Goal: Information Seeking & Learning: Learn about a topic

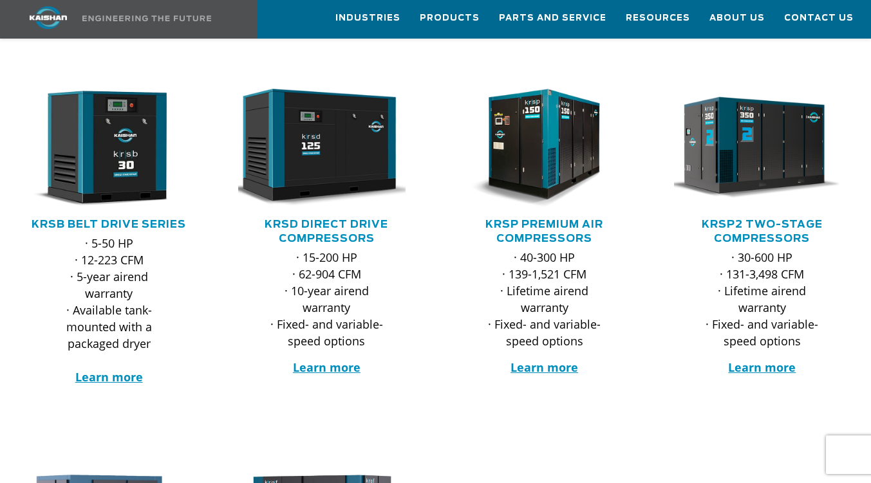
scroll to position [129, 0]
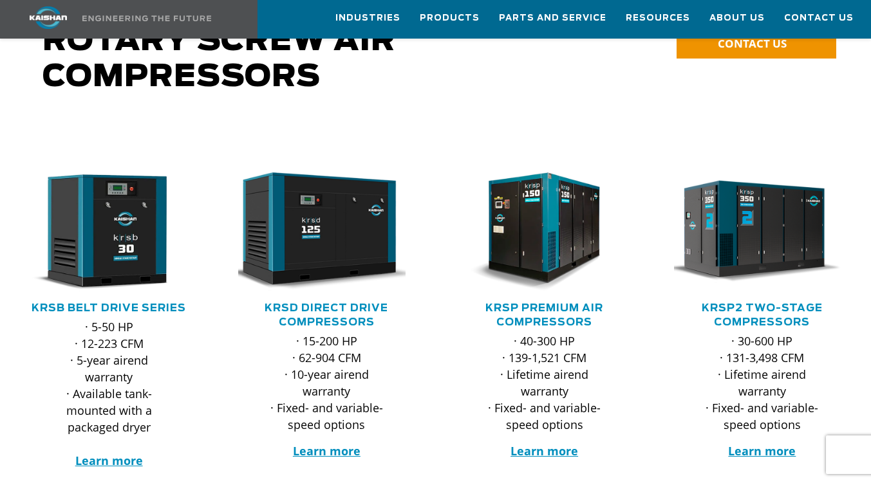
click at [320, 227] on img at bounding box center [317, 232] width 177 height 119
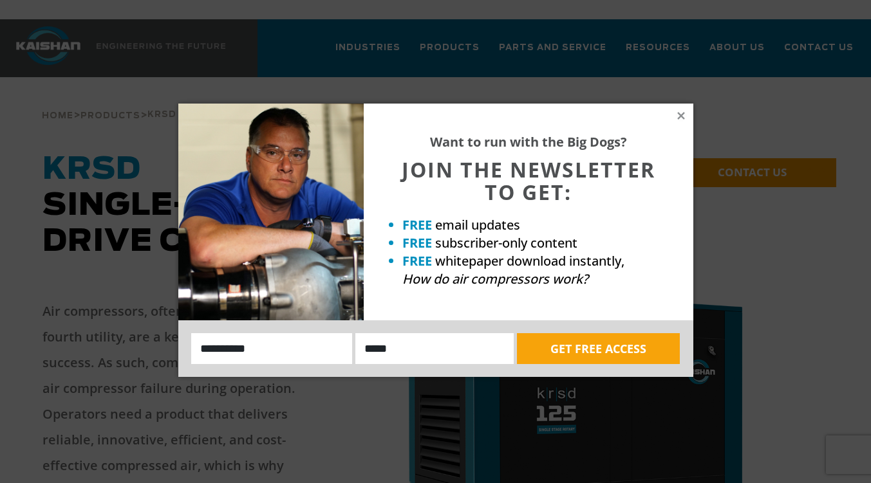
click at [683, 116] on icon at bounding box center [681, 116] width 12 height 12
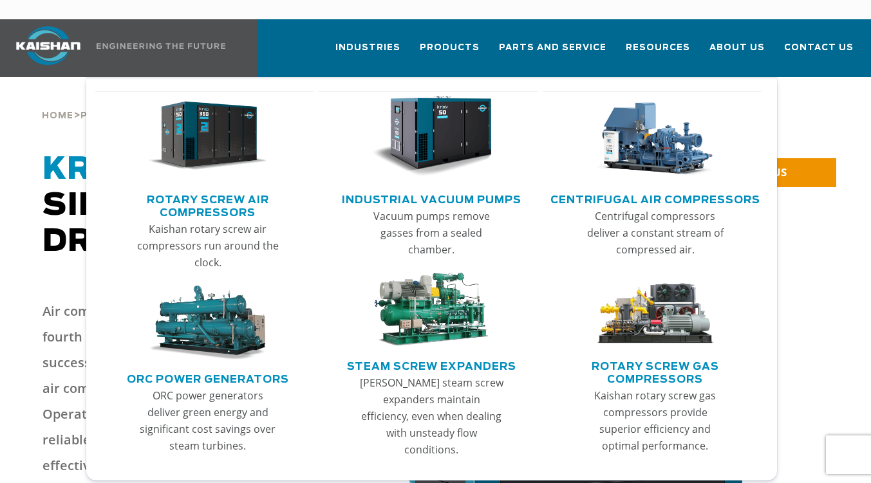
click at [207, 133] on img "Main menu" at bounding box center [208, 136] width 120 height 81
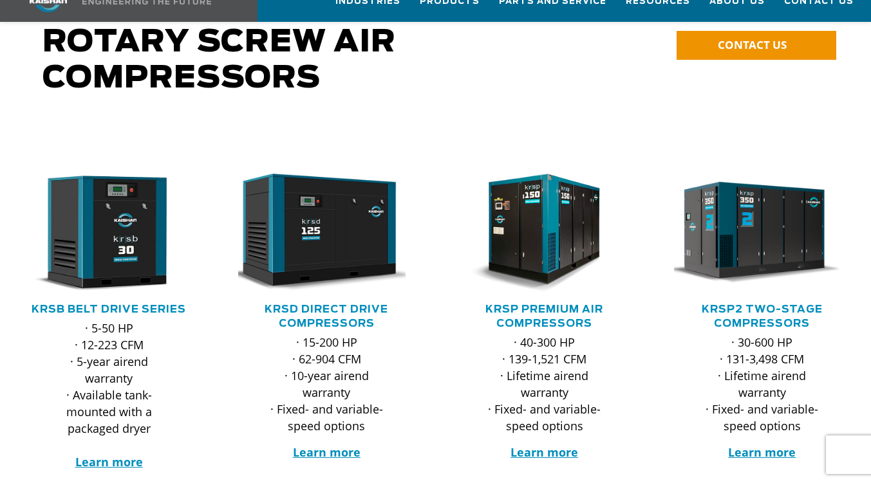
scroll to position [129, 0]
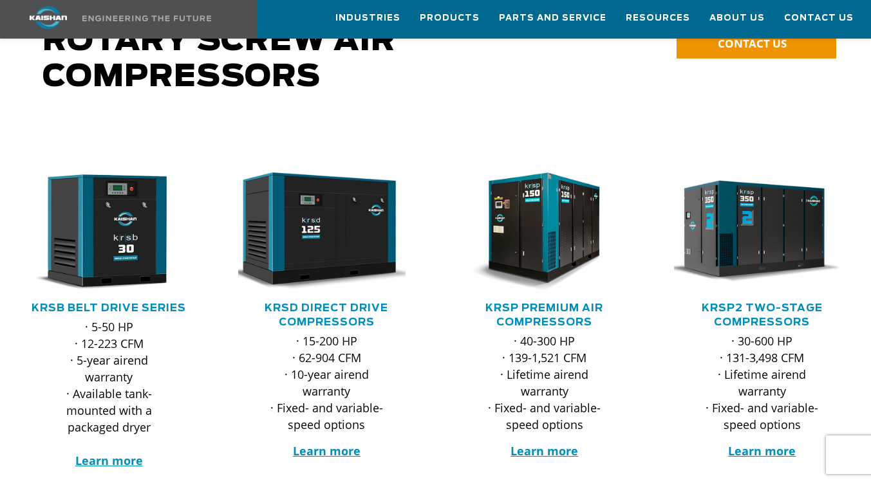
click at [318, 236] on img at bounding box center [317, 232] width 177 height 119
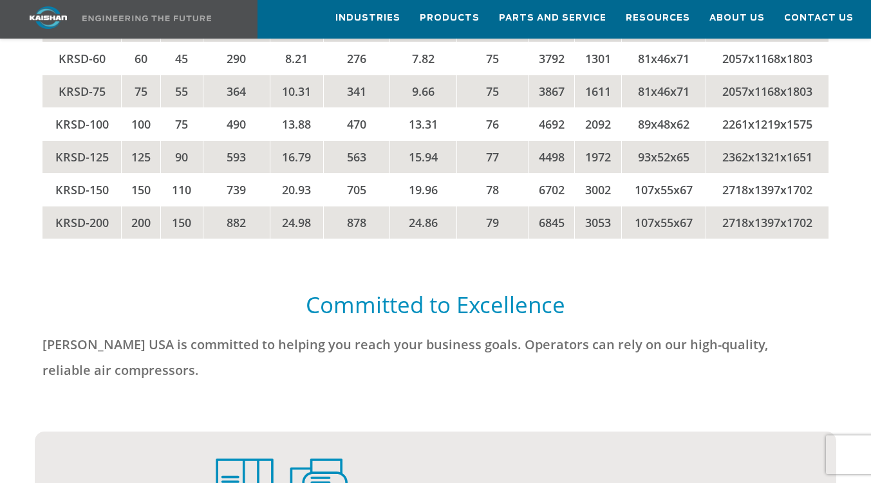
scroll to position [2897, 0]
